Goal: Check status

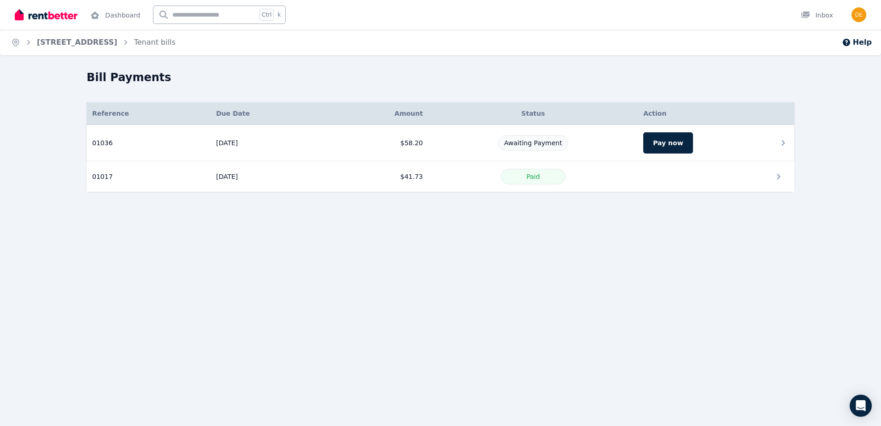
click at [411, 142] on td "$58.20" at bounding box center [377, 143] width 102 height 36
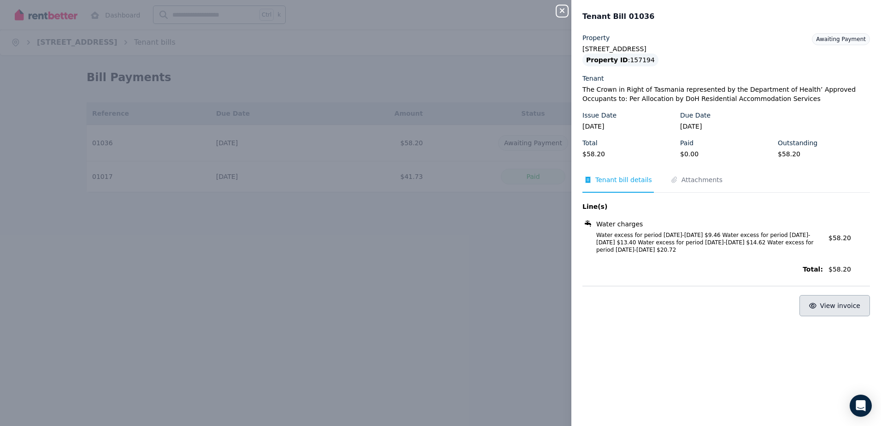
click at [821, 308] on span "View invoice" at bounding box center [840, 305] width 41 height 7
click at [861, 405] on icon "Open Intercom Messenger" at bounding box center [860, 405] width 11 height 12
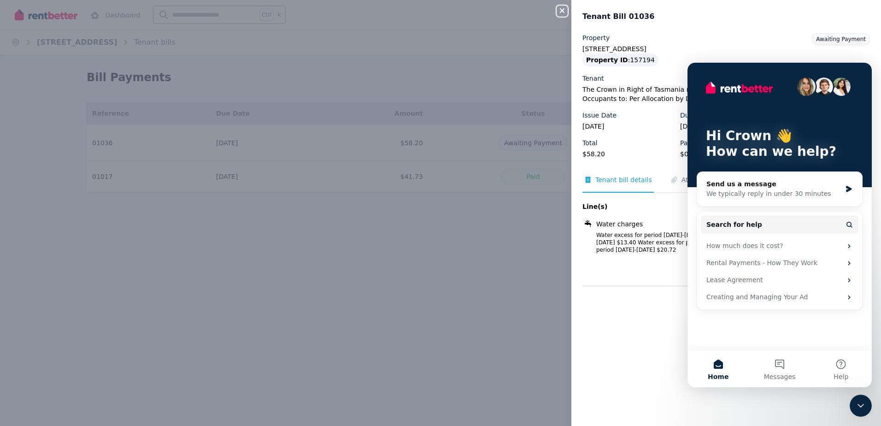
click at [862, 404] on icon "Close Intercom Messenger" at bounding box center [860, 405] width 11 height 11
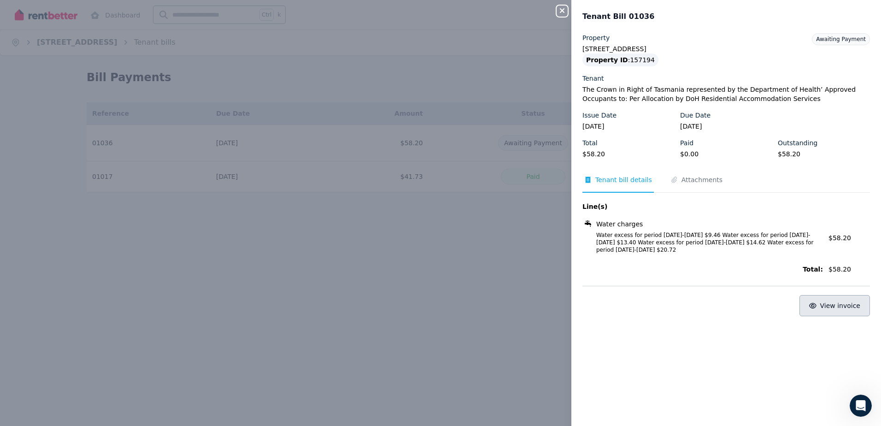
click at [822, 308] on span "View invoice" at bounding box center [840, 305] width 41 height 7
